Goal: Information Seeking & Learning: Check status

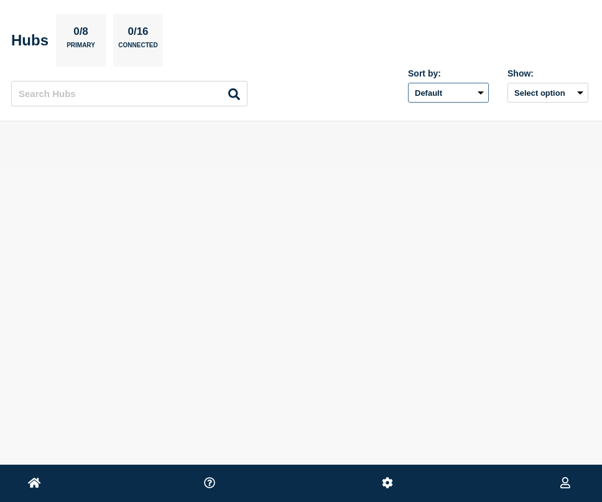
click at [443, 87] on select "Default Last added Last updated Most active A-Z" at bounding box center [448, 93] width 81 height 20
click at [408, 83] on select "Default Last added Last updated Most active A-Z" at bounding box center [448, 93] width 81 height 20
click at [525, 89] on button "Select option" at bounding box center [548, 93] width 81 height 20
click at [525, 89] on button "Select option All Open incidents Hubs" at bounding box center [548, 93] width 81 height 20
click at [127, 40] on p "0/16" at bounding box center [138, 34] width 30 height 16
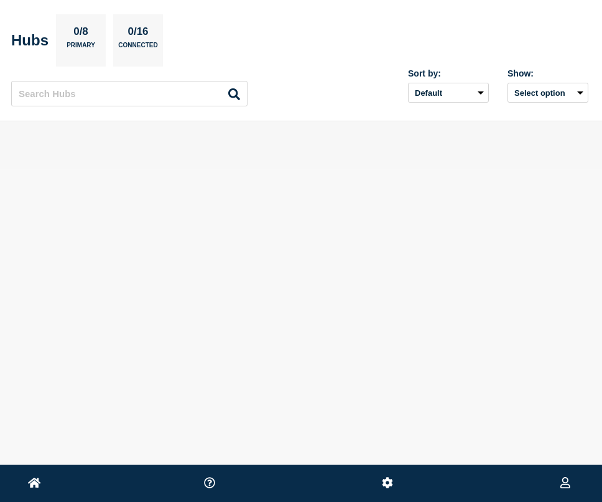
click at [75, 49] on p "Primary" at bounding box center [81, 48] width 29 height 13
click at [39, 474] on li at bounding box center [34, 483] width 13 height 37
click at [37, 483] on icon at bounding box center [34, 483] width 13 height 10
click at [35, 40] on h2 "Hubs" at bounding box center [29, 40] width 37 height 17
click at [129, 37] on p "0/16" at bounding box center [138, 34] width 30 height 16
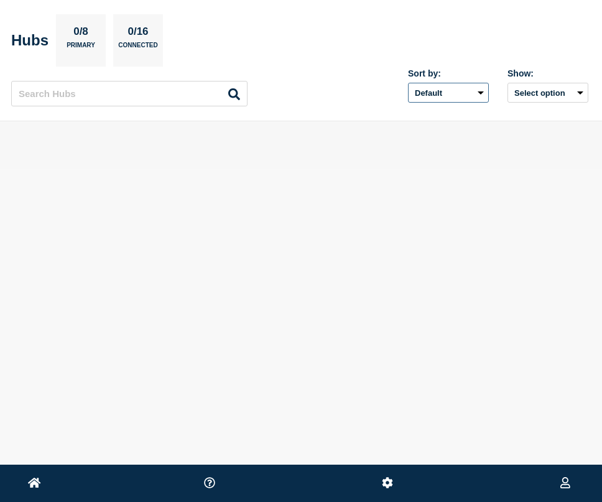
click at [428, 93] on select "Default Last added Last updated Most active A-Z" at bounding box center [448, 93] width 81 height 20
click at [408, 83] on select "Default Last added Last updated Most active A-Z" at bounding box center [448, 93] width 81 height 20
click at [447, 87] on select "Default Last added Last updated Most active A-Z" at bounding box center [448, 93] width 81 height 20
select select "updated_at"
click at [408, 83] on select "Default Last added Last updated Most active A-Z" at bounding box center [448, 93] width 81 height 20
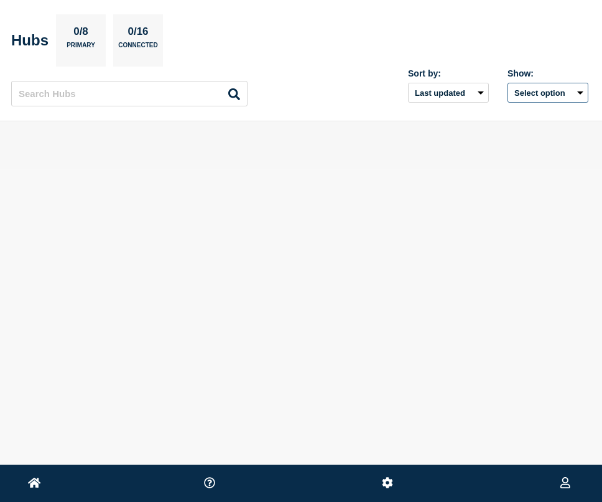
click at [524, 90] on button "Select option" at bounding box center [548, 93] width 81 height 20
click at [525, 136] on span "Open incidents Hubs" at bounding box center [544, 143] width 68 height 19
click at [524, 90] on button "Select option" at bounding box center [548, 93] width 81 height 20
click at [504, 138] on div at bounding box center [500, 143] width 12 height 19
click at [523, 95] on button "Select option" at bounding box center [548, 93] width 81 height 20
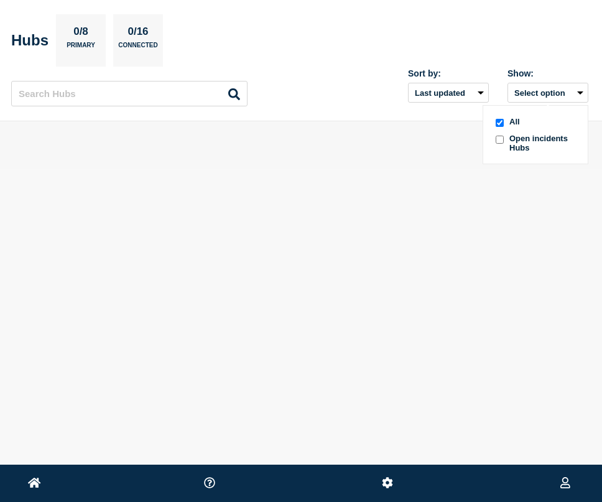
click at [502, 138] on input "openIncidentsHubs checkbox" at bounding box center [500, 140] width 8 height 8
click at [528, 87] on button "Selected" at bounding box center [548, 93] width 81 height 20
click at [415, 141] on div at bounding box center [301, 136] width 574 height 11
click at [76, 39] on p "0/8" at bounding box center [81, 34] width 24 height 16
click at [28, 45] on h2 "Hubs" at bounding box center [29, 40] width 37 height 17
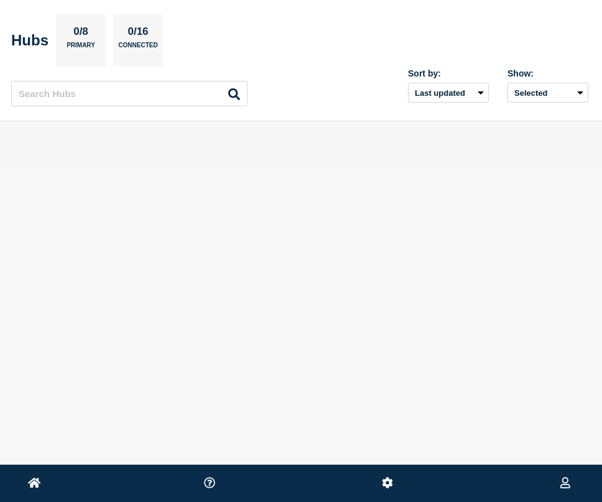
click at [33, 482] on icon at bounding box center [34, 483] width 13 height 10
click at [565, 481] on icon at bounding box center [566, 483] width 10 height 12
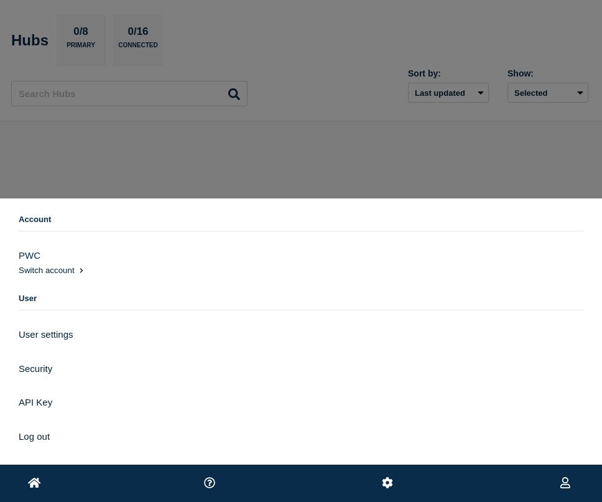
click at [59, 266] on span "Switch account" at bounding box center [47, 270] width 56 height 9
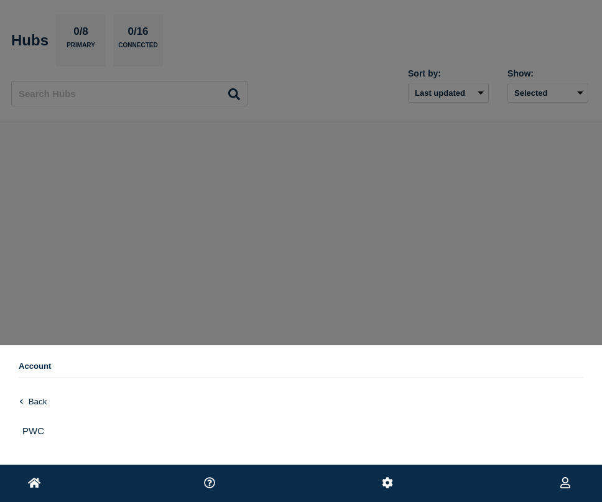
click at [32, 397] on button "Back" at bounding box center [33, 401] width 28 height 9
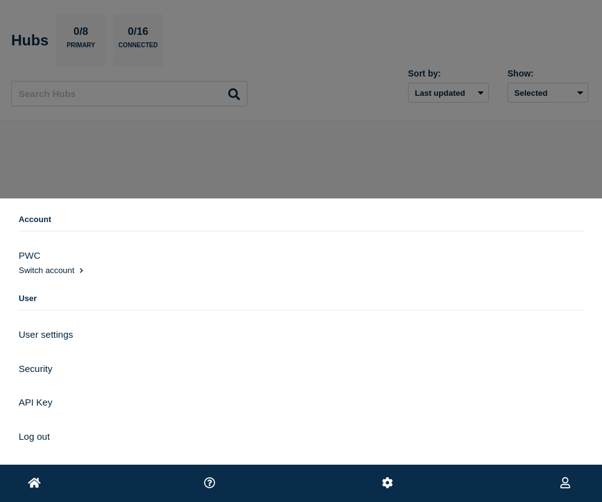
click at [359, 479] on ul at bounding box center [301, 483] width 602 height 37
click at [412, 478] on ul at bounding box center [301, 483] width 602 height 37
click at [389, 482] on icon at bounding box center [388, 483] width 12 height 12
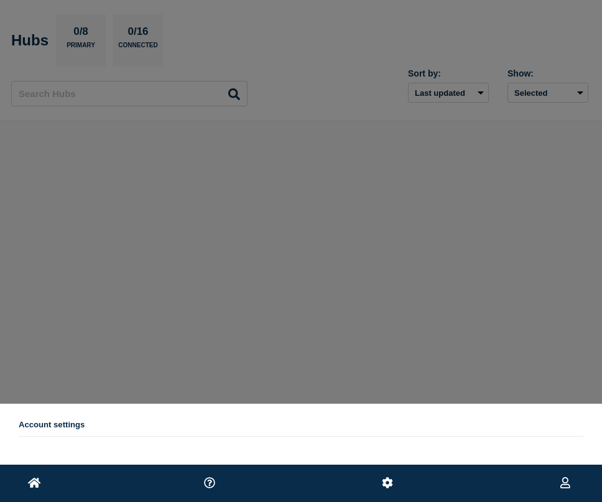
click at [389, 482] on icon at bounding box center [388, 483] width 12 height 12
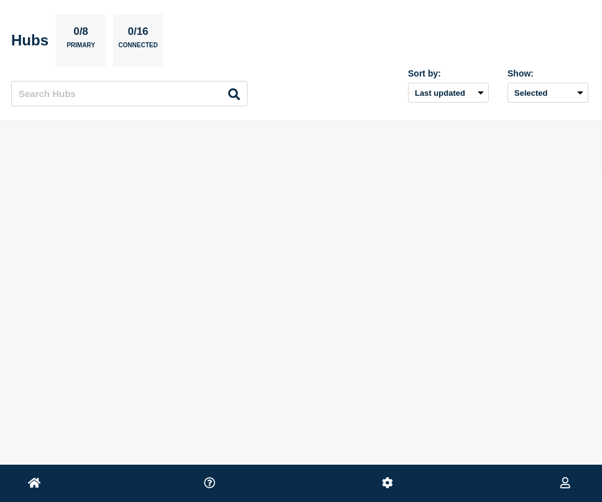
click at [389, 482] on icon at bounding box center [388, 483] width 12 height 12
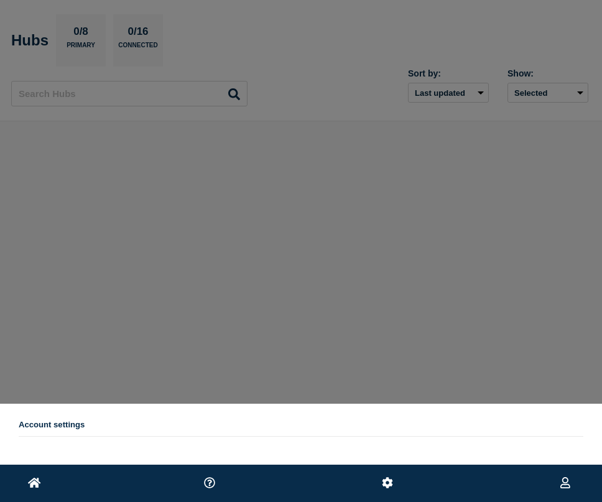
click at [47, 426] on h2 "Account settings" at bounding box center [301, 428] width 565 height 17
click at [68, 420] on h2 "Account settings" at bounding box center [301, 428] width 565 height 17
click at [110, 429] on h2 "Account settings" at bounding box center [301, 428] width 565 height 17
click at [16, 416] on nav "Account settings" at bounding box center [301, 434] width 602 height 61
click at [33, 485] on icon at bounding box center [34, 483] width 13 height 10
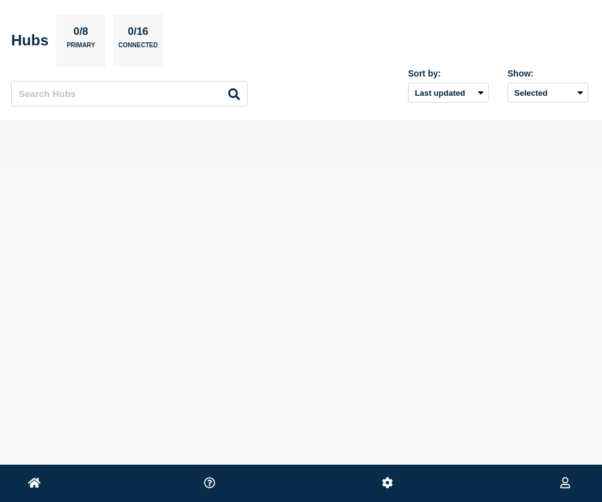
click at [125, 20] on div "0/16 Connected" at bounding box center [138, 40] width 50 height 52
click at [61, 35] on div "0/8 Primary" at bounding box center [81, 40] width 50 height 52
